Goal: Transaction & Acquisition: Download file/media

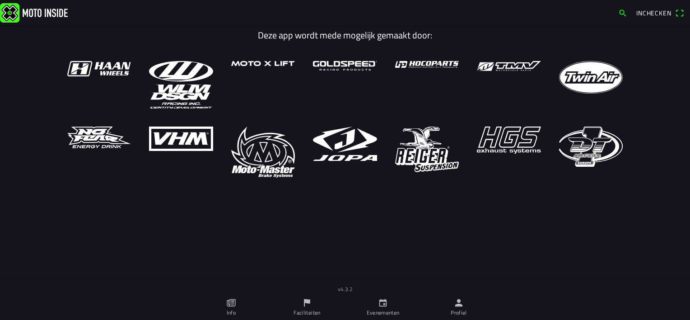
click at [459, 305] on icon "person" at bounding box center [459, 303] width 8 height 8
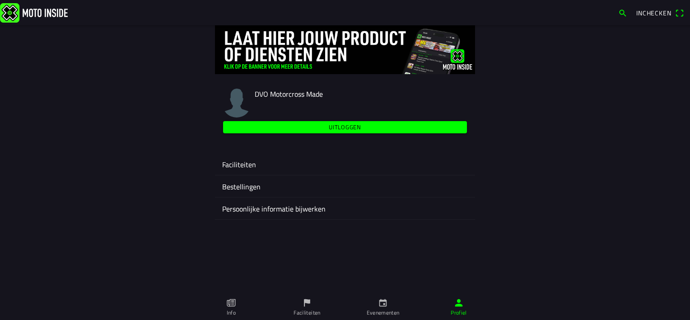
click at [243, 159] on ion-label "Faciliteiten" at bounding box center [345, 164] width 246 height 11
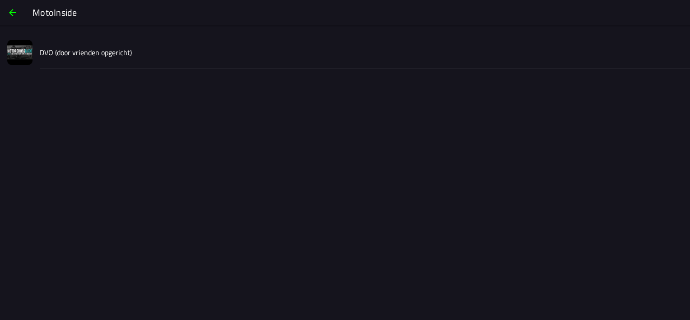
click at [0, 0] on slot "DVO (door vrienden opgericht)" at bounding box center [0, 0] width 0 height 0
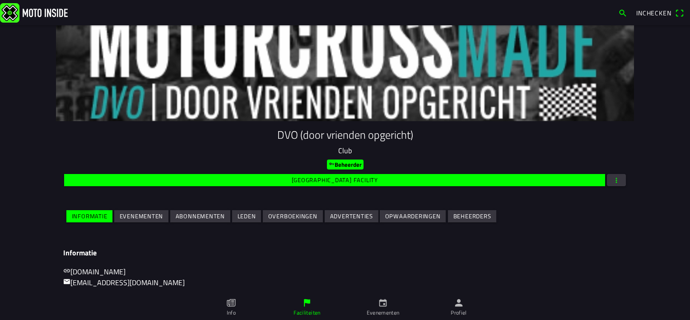
click at [0, 0] on slot "Evenementen" at bounding box center [0, 0] width 0 height 0
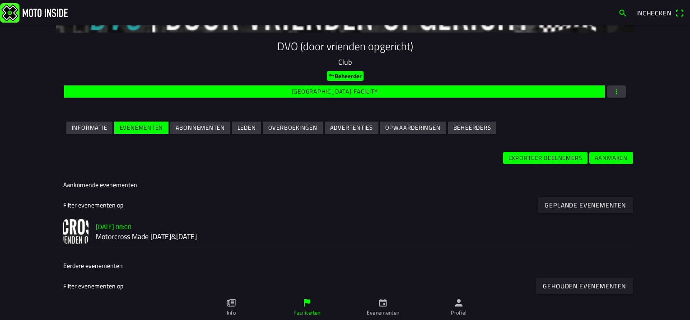
scroll to position [136, 0]
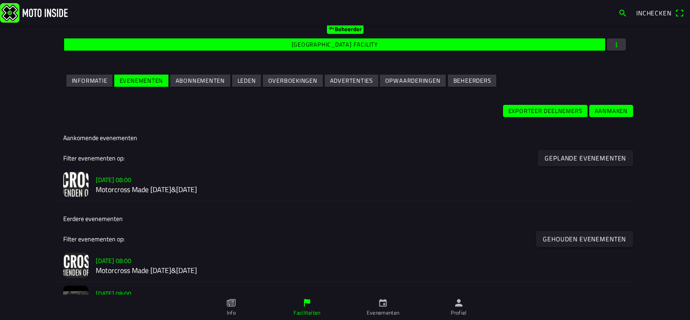
click at [258, 181] on h3 "[DATE] 08:00" at bounding box center [361, 179] width 531 height 9
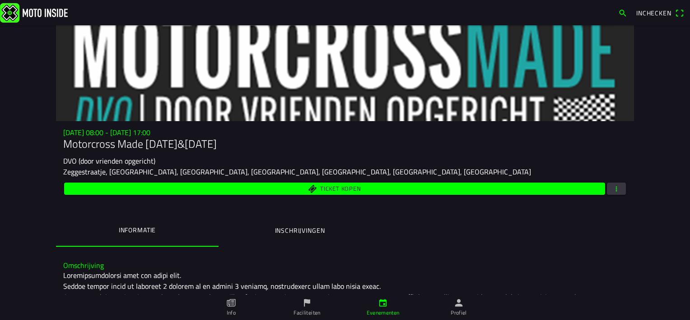
click at [613, 190] on span "button" at bounding box center [617, 189] width 8 height 12
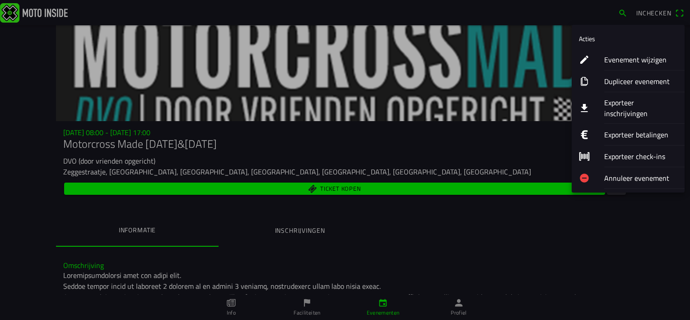
click at [633, 104] on ion-label "Exporteer inschrijvingen" at bounding box center [641, 108] width 73 height 22
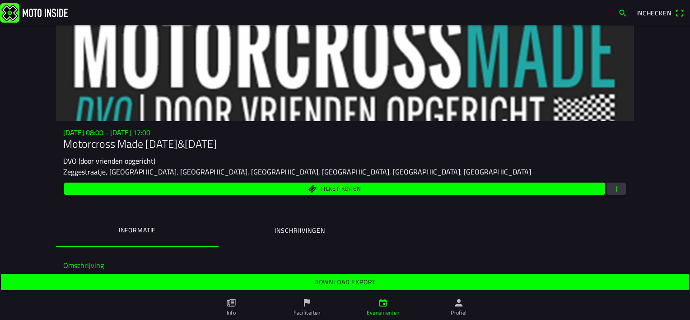
click at [383, 286] on span "Download export" at bounding box center [345, 282] width 675 height 16
